Goal: Navigation & Orientation: Find specific page/section

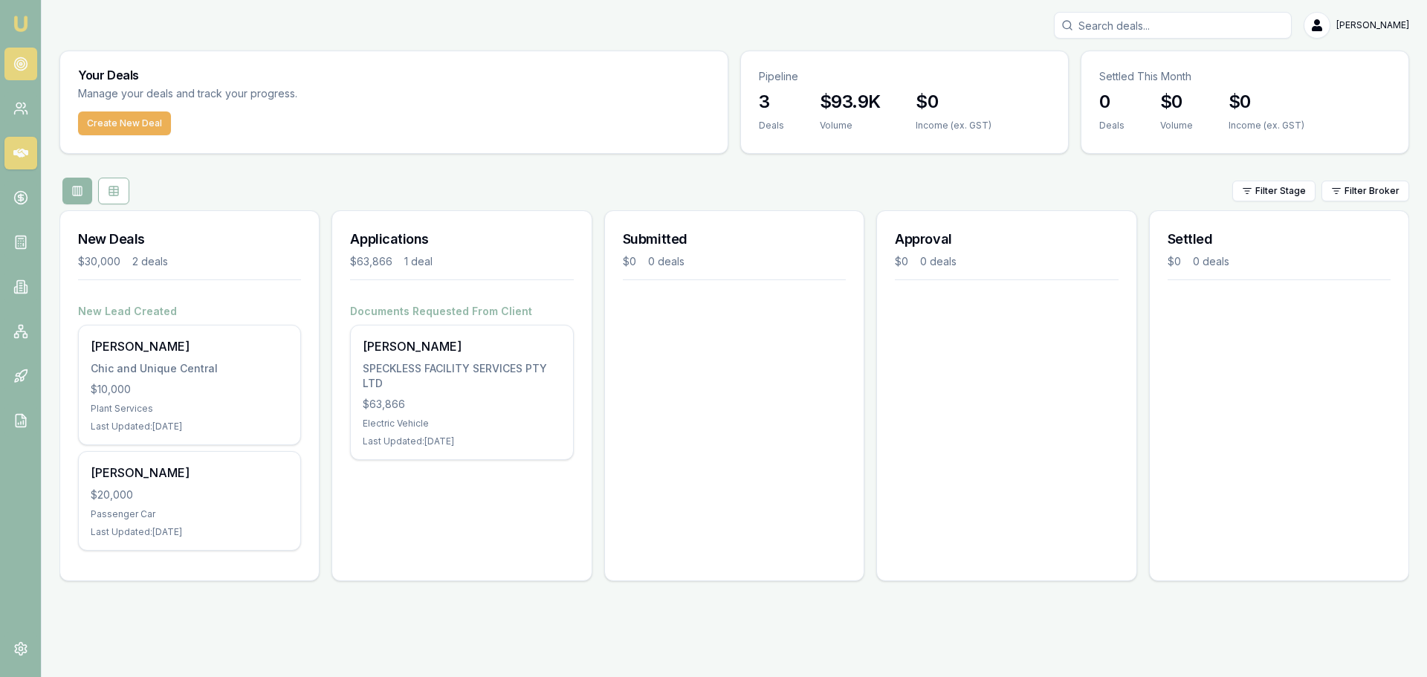
click at [28, 67] on link at bounding box center [20, 64] width 33 height 33
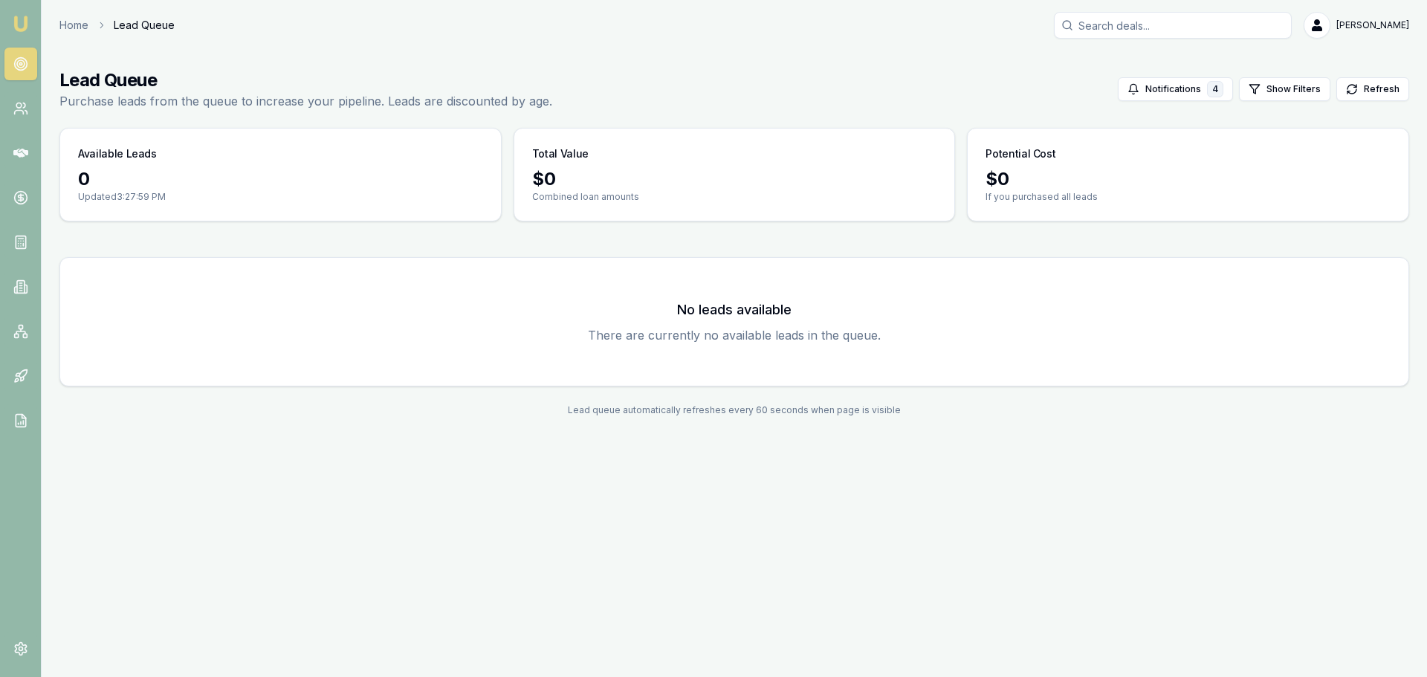
click at [13, 132] on nav "Emu Broker" at bounding box center [20, 224] width 41 height 449
click at [17, 154] on icon at bounding box center [20, 153] width 15 height 9
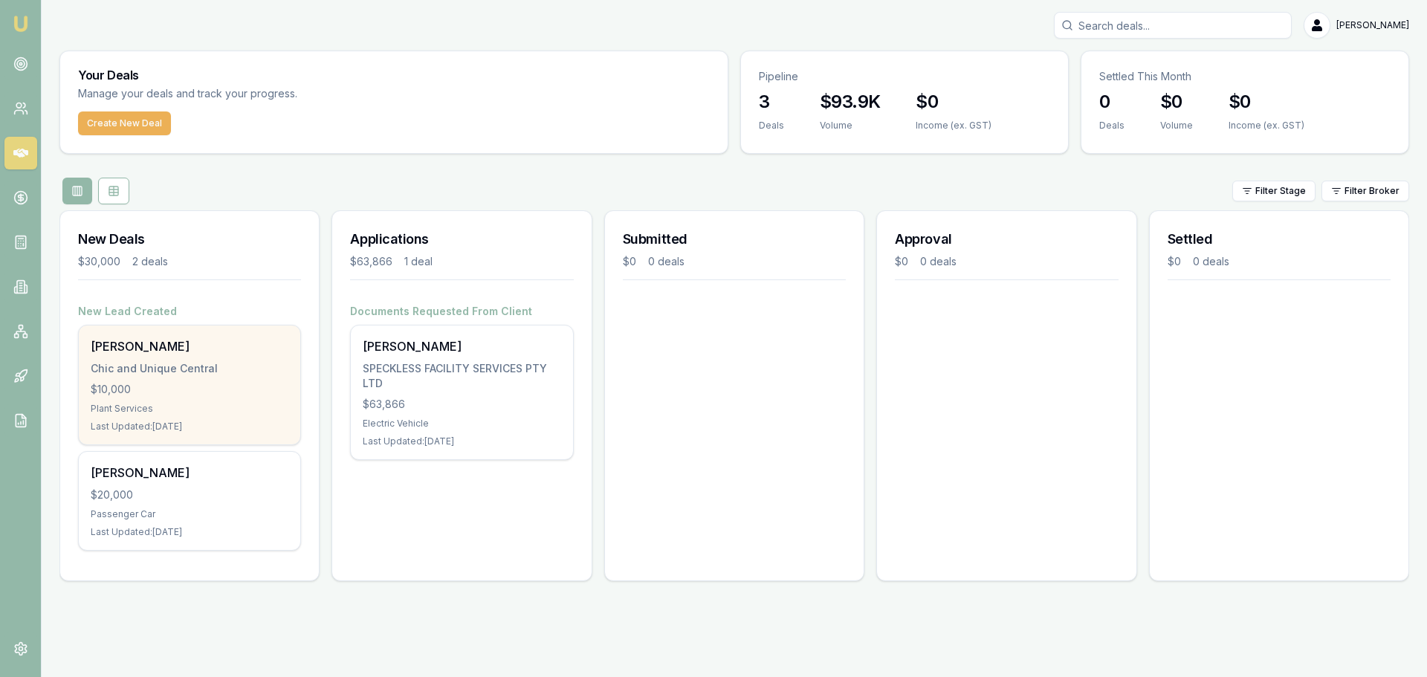
click at [182, 369] on div "Chic and Unique Central" at bounding box center [190, 368] width 198 height 15
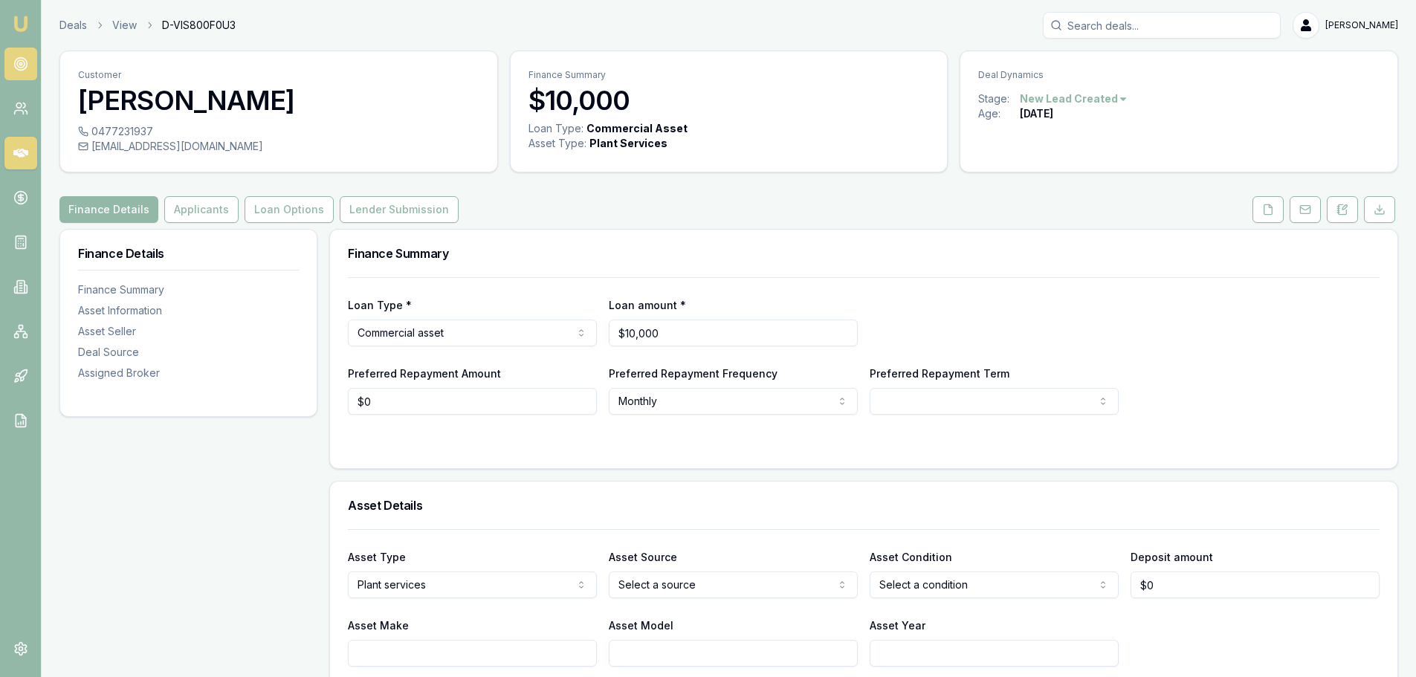
click at [18, 65] on icon at bounding box center [20, 63] width 15 height 15
